Goal: Submit feedback/report problem

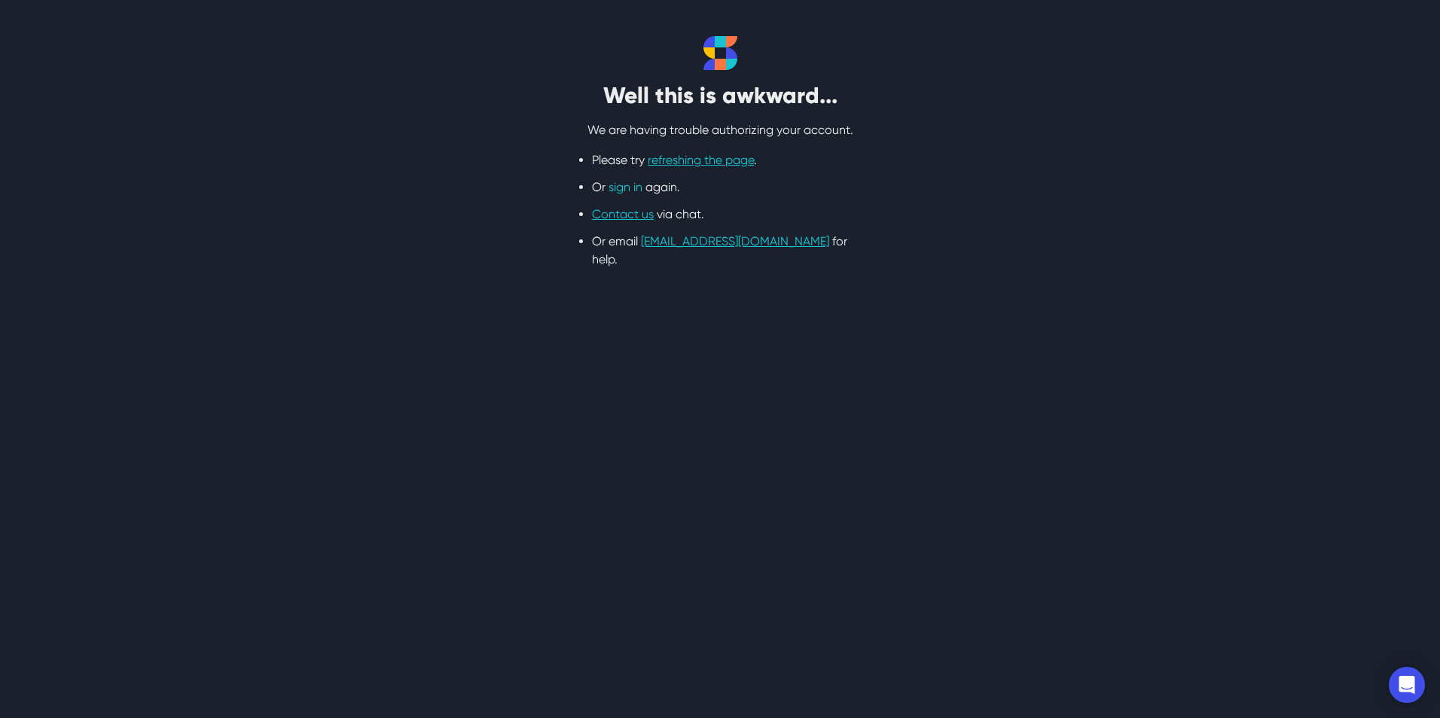
click at [614, 194] on link "sign in" at bounding box center [625, 187] width 34 height 14
click at [629, 186] on link "sign in" at bounding box center [625, 187] width 34 height 14
click at [636, 215] on link "Contact us" at bounding box center [623, 214] width 62 height 14
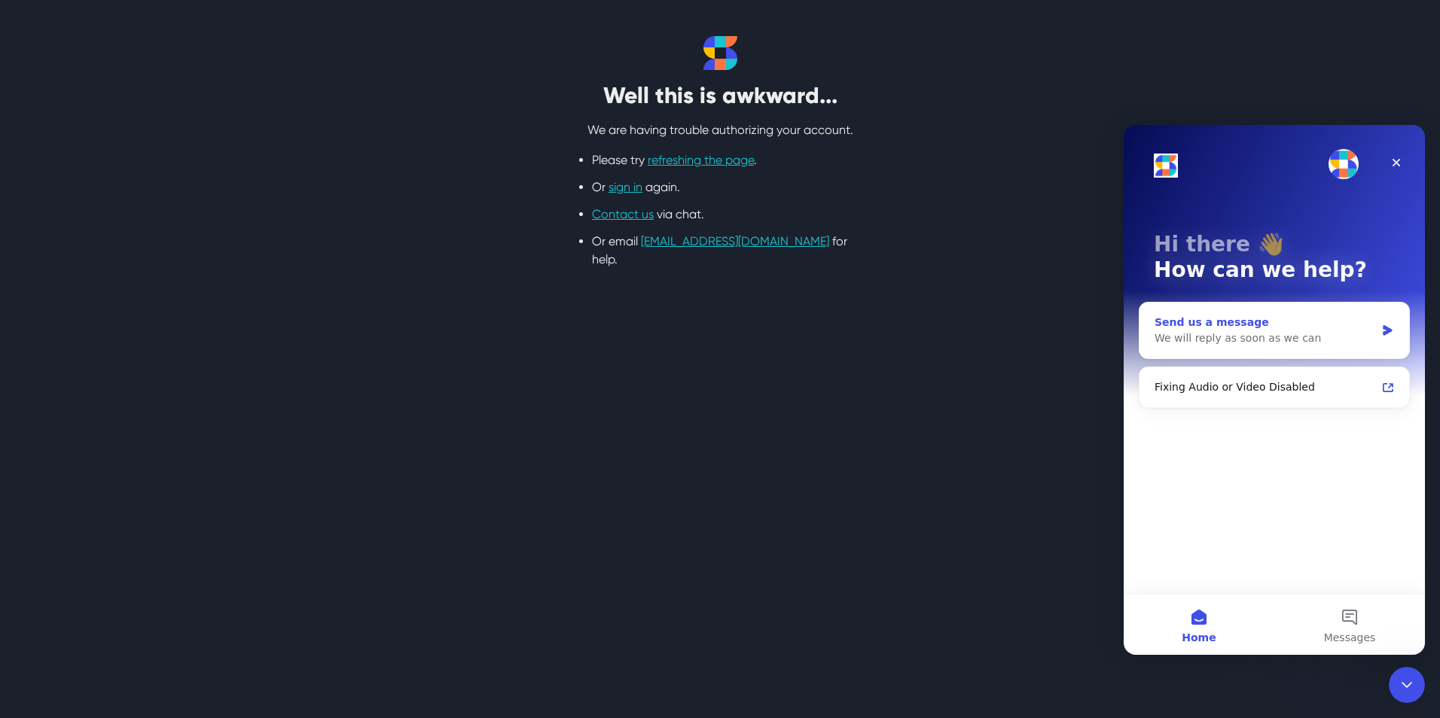
click at [1178, 344] on div "We will reply as soon as we can" at bounding box center [1264, 339] width 221 height 16
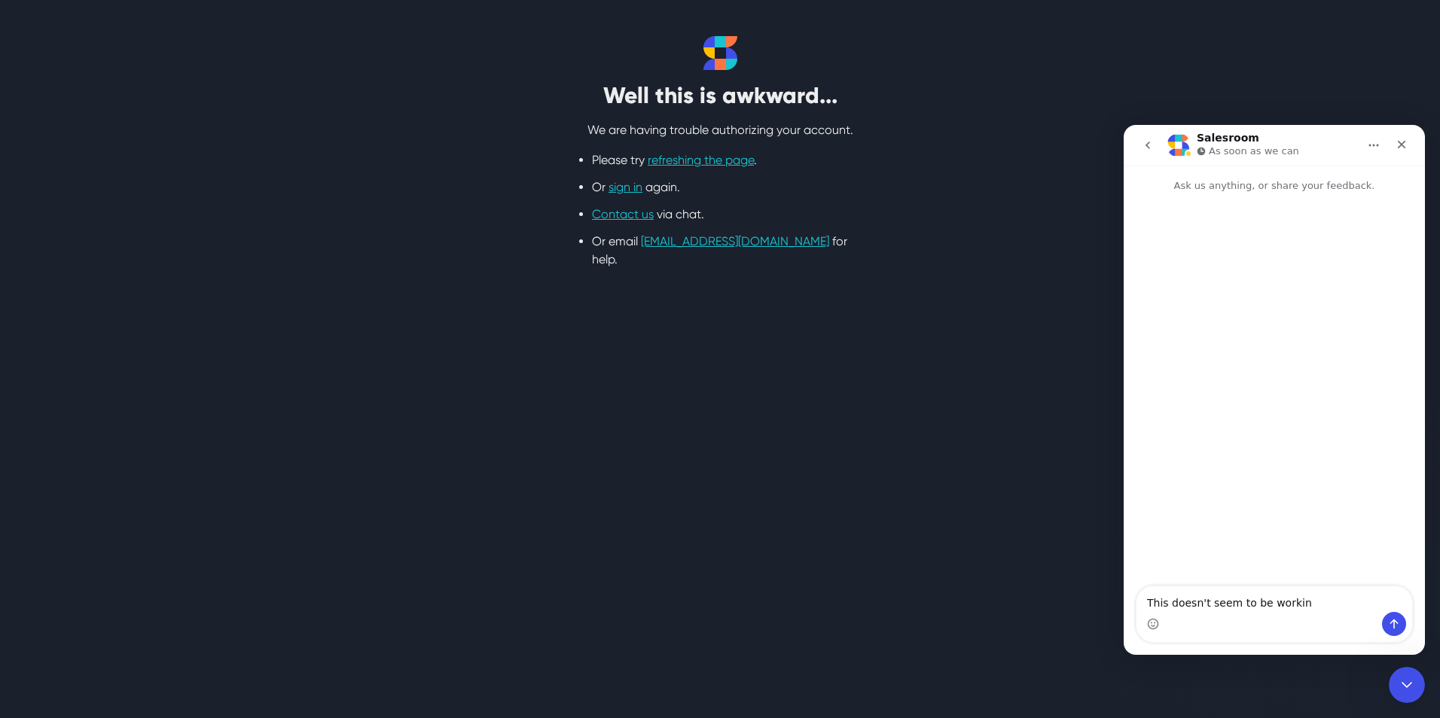
type textarea "This doesn't seem to be working"
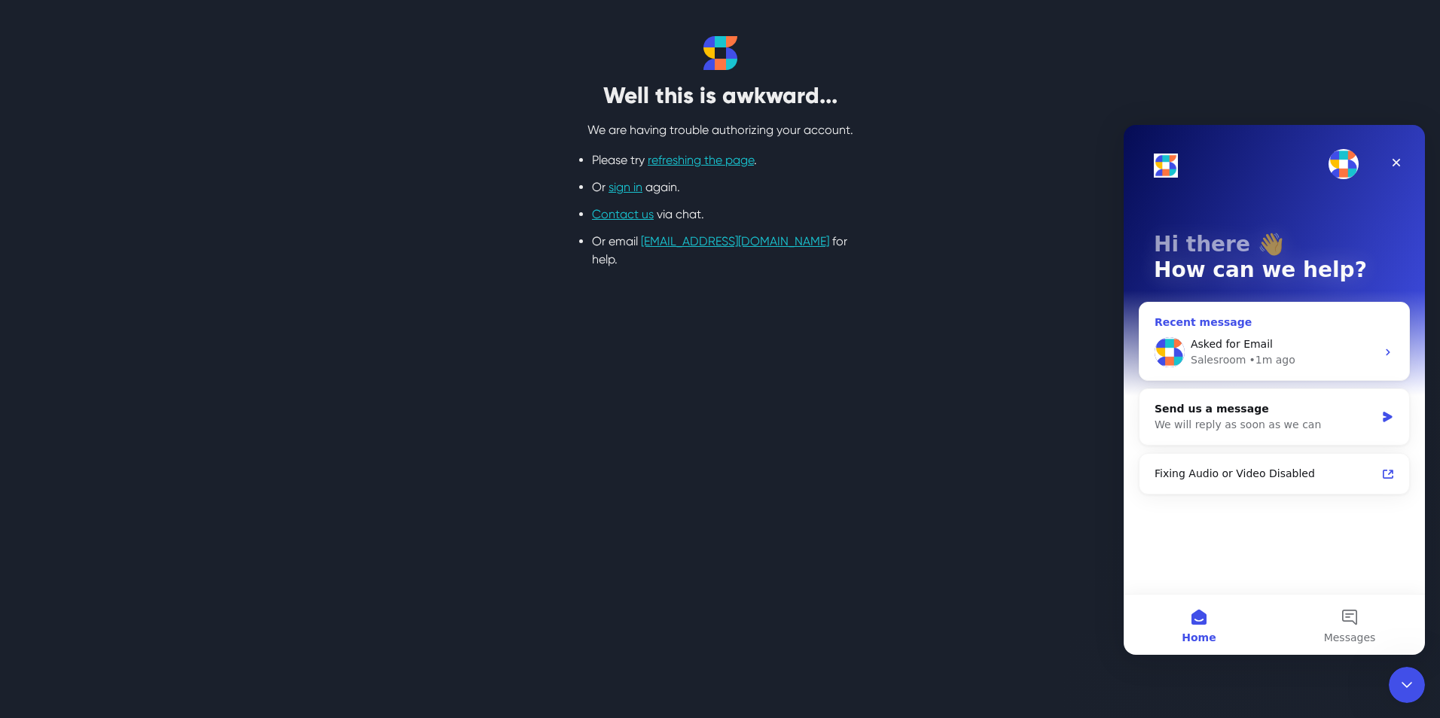
click at [1193, 319] on div "Recent message" at bounding box center [1273, 323] width 239 height 16
